Goal: Task Accomplishment & Management: Use online tool/utility

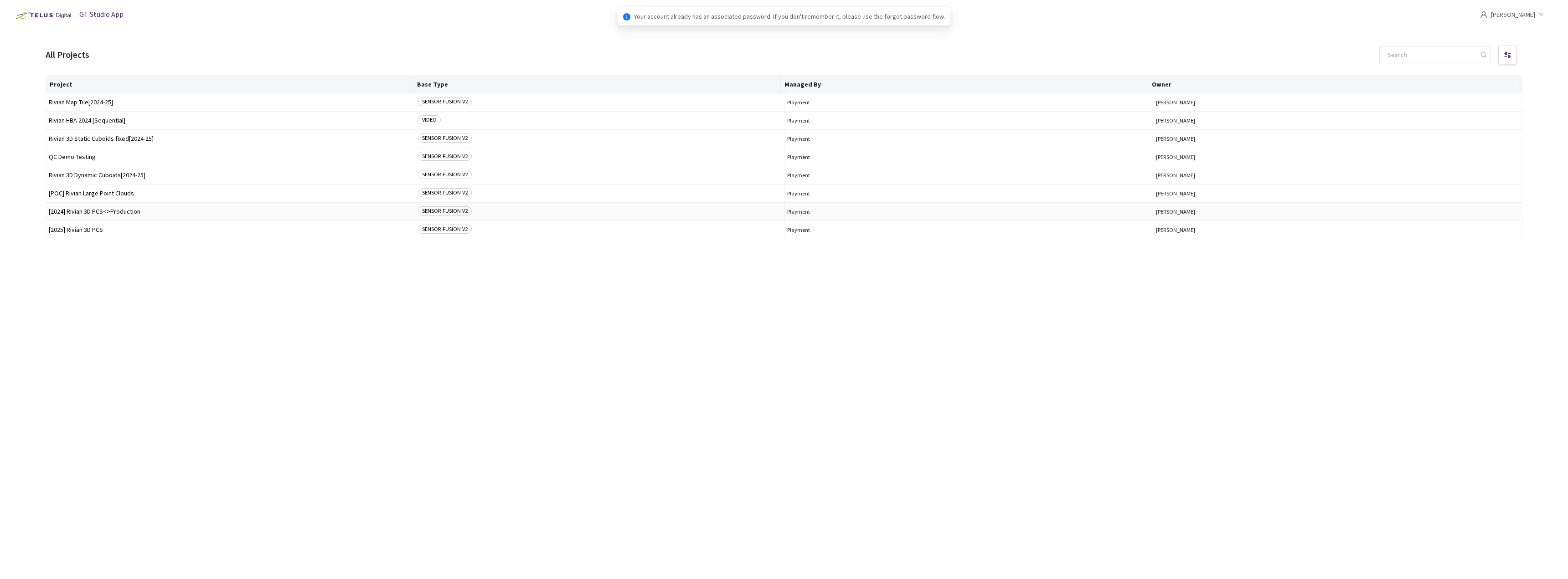
click at [156, 204] on td "[2024] Rivian 3D PCS<>Production" at bounding box center [231, 212] width 369 height 19
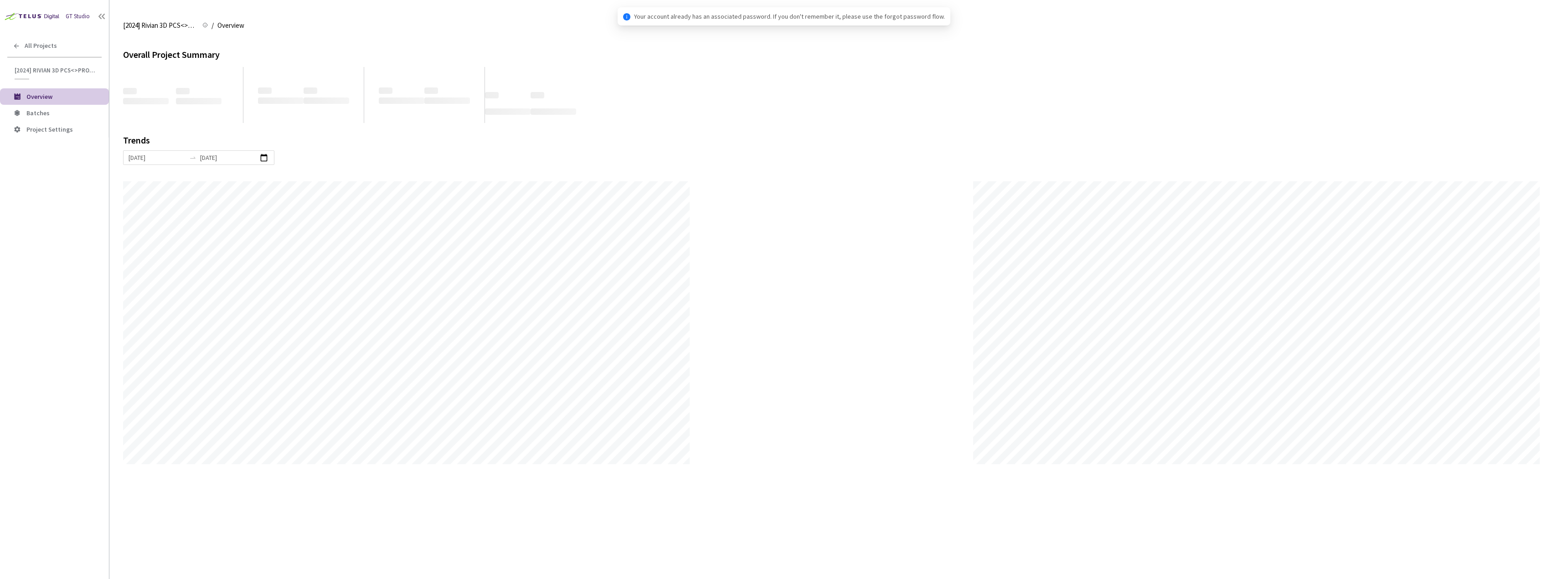
scroll to position [579, 1568]
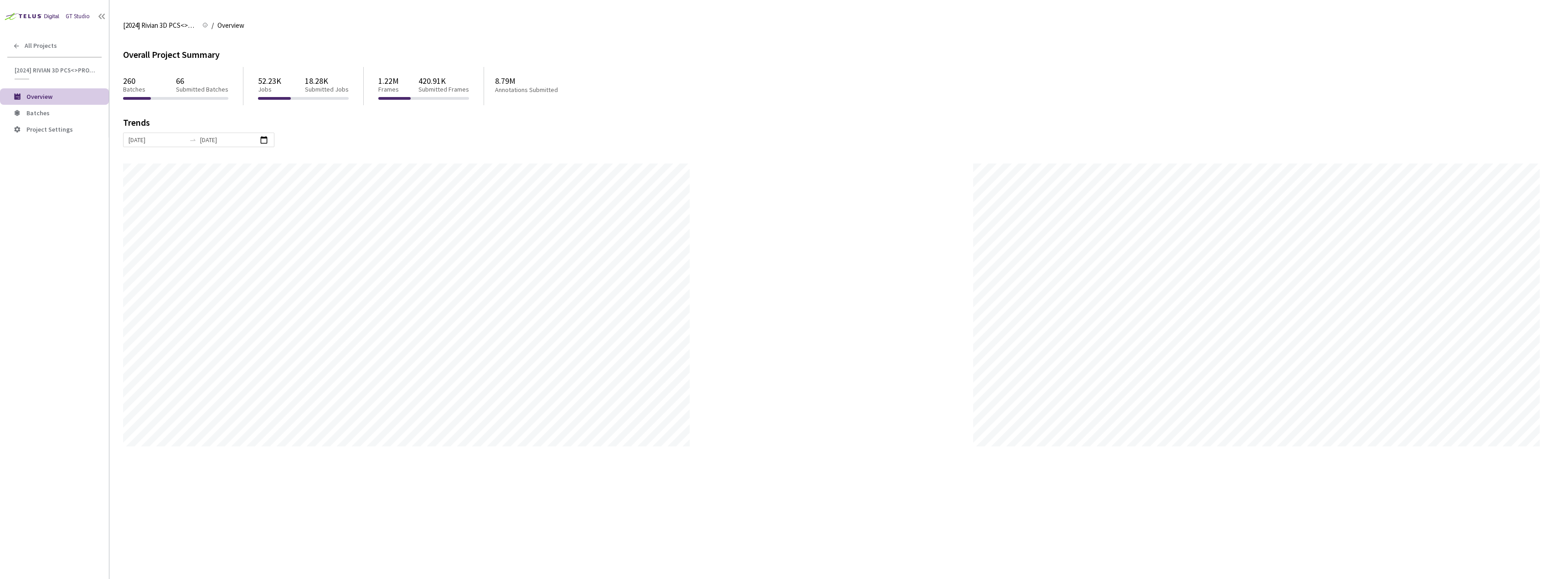
click at [69, 103] on li "Overview" at bounding box center [54, 97] width 109 height 16
click at [66, 111] on span "Batches" at bounding box center [64, 113] width 75 height 7
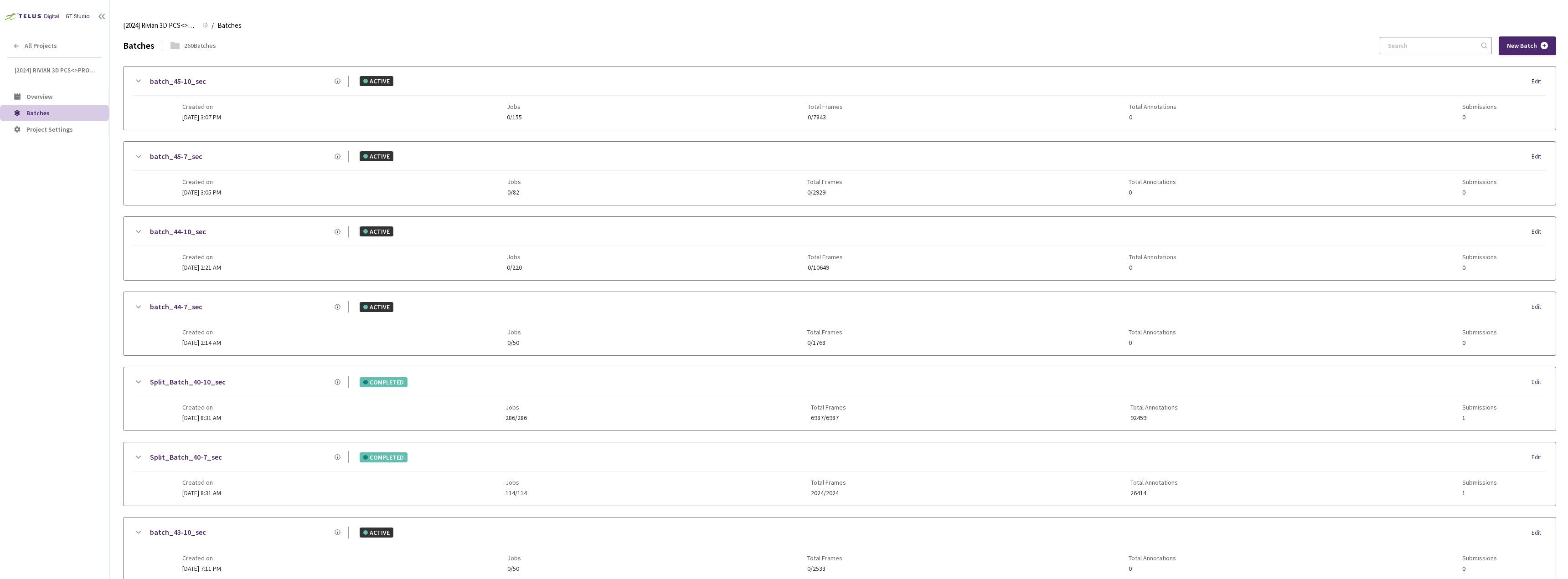
click at [1415, 44] on input at bounding box center [1431, 45] width 97 height 16
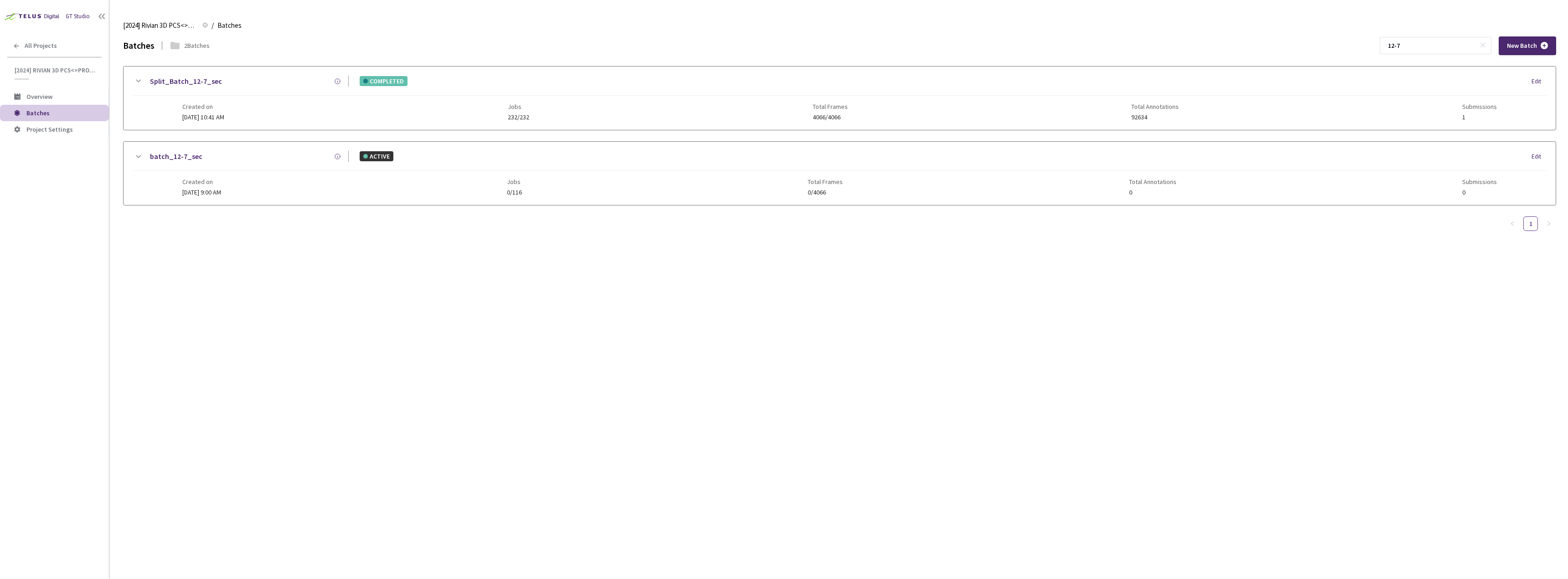
type input "12-7"
click at [928, 114] on div "Created on [DATE] 10:41 AM Jobs 232/232 Total Frames 4066/4066 Total Annotation…" at bounding box center [840, 109] width 1315 height 25
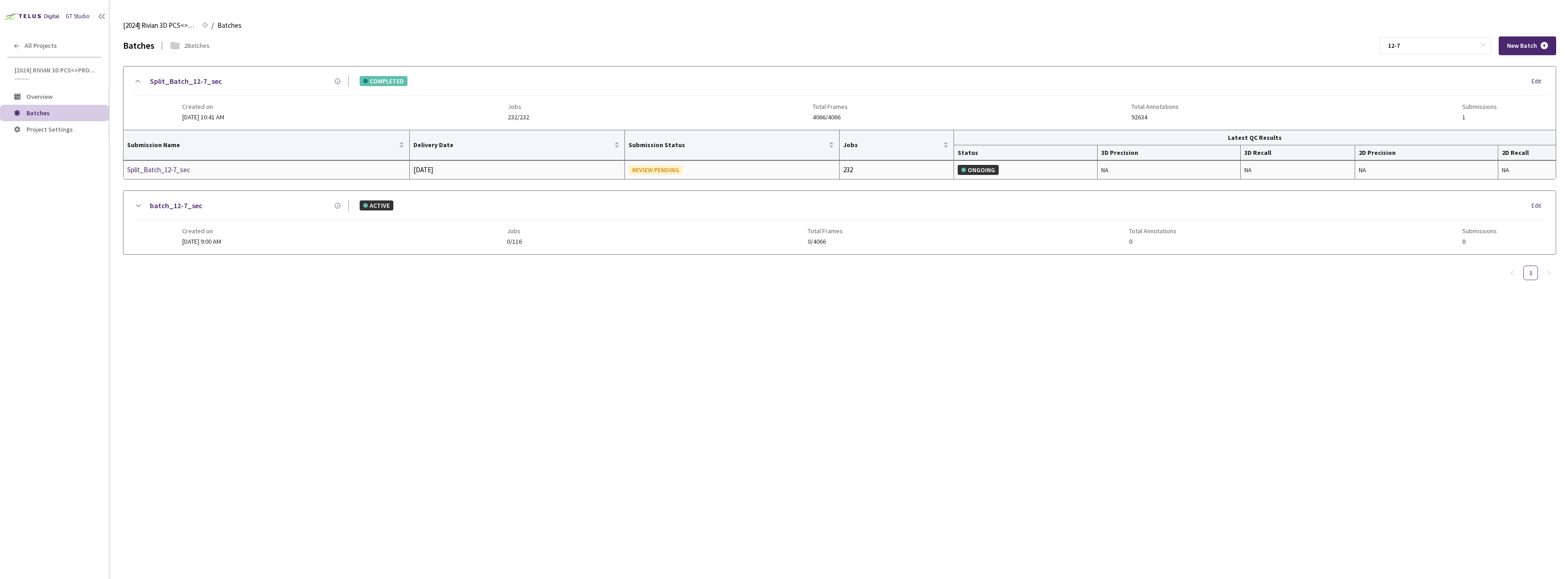
click at [173, 173] on div "Split_Batch_12-7_sec" at bounding box center [176, 169] width 97 height 11
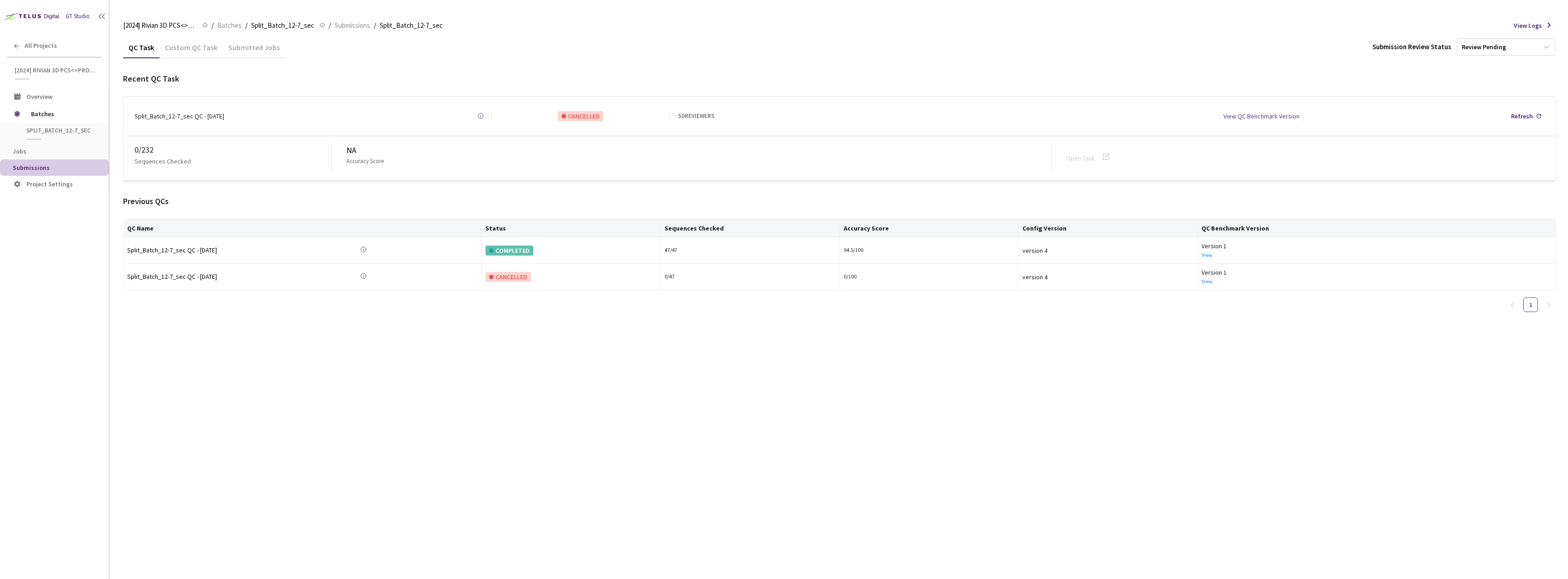
click at [197, 55] on div "Custom QC Task" at bounding box center [191, 51] width 63 height 16
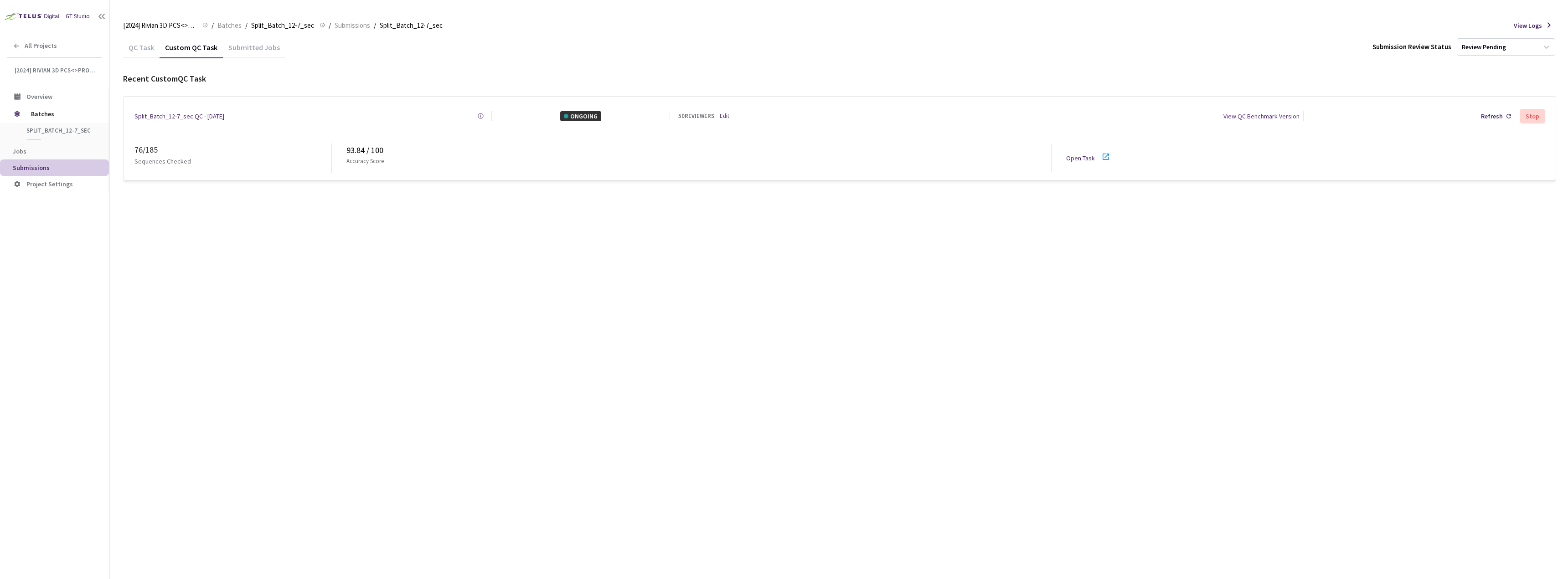
click at [1082, 156] on link "Open Task" at bounding box center [1081, 158] width 29 height 8
